Goal: Check status: Check status

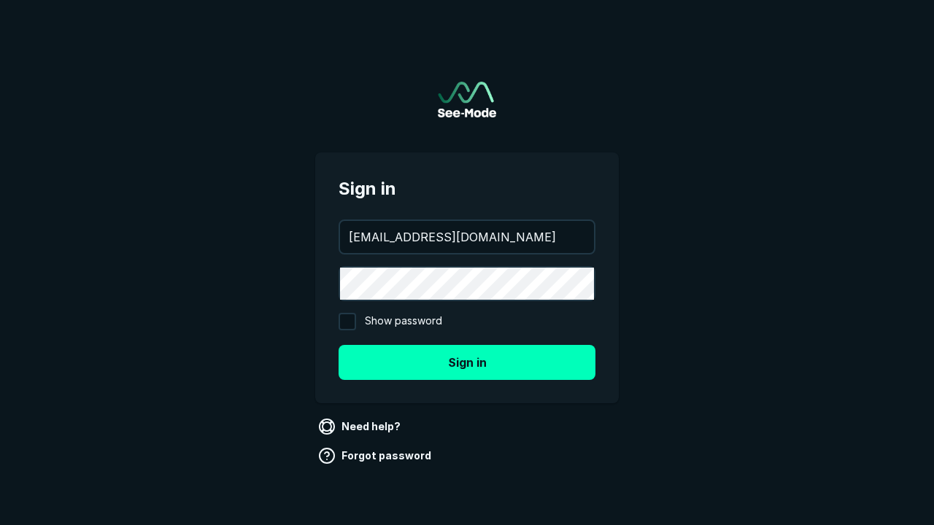
type input "[EMAIL_ADDRESS][DOMAIN_NAME]"
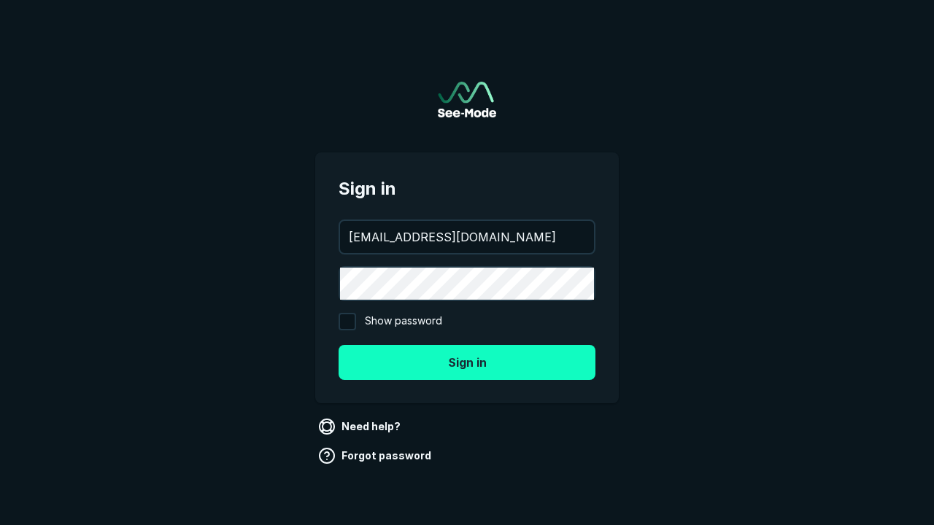
click at [467, 362] on button "Sign in" at bounding box center [467, 362] width 257 height 35
